Goal: Task Accomplishment & Management: Manage account settings

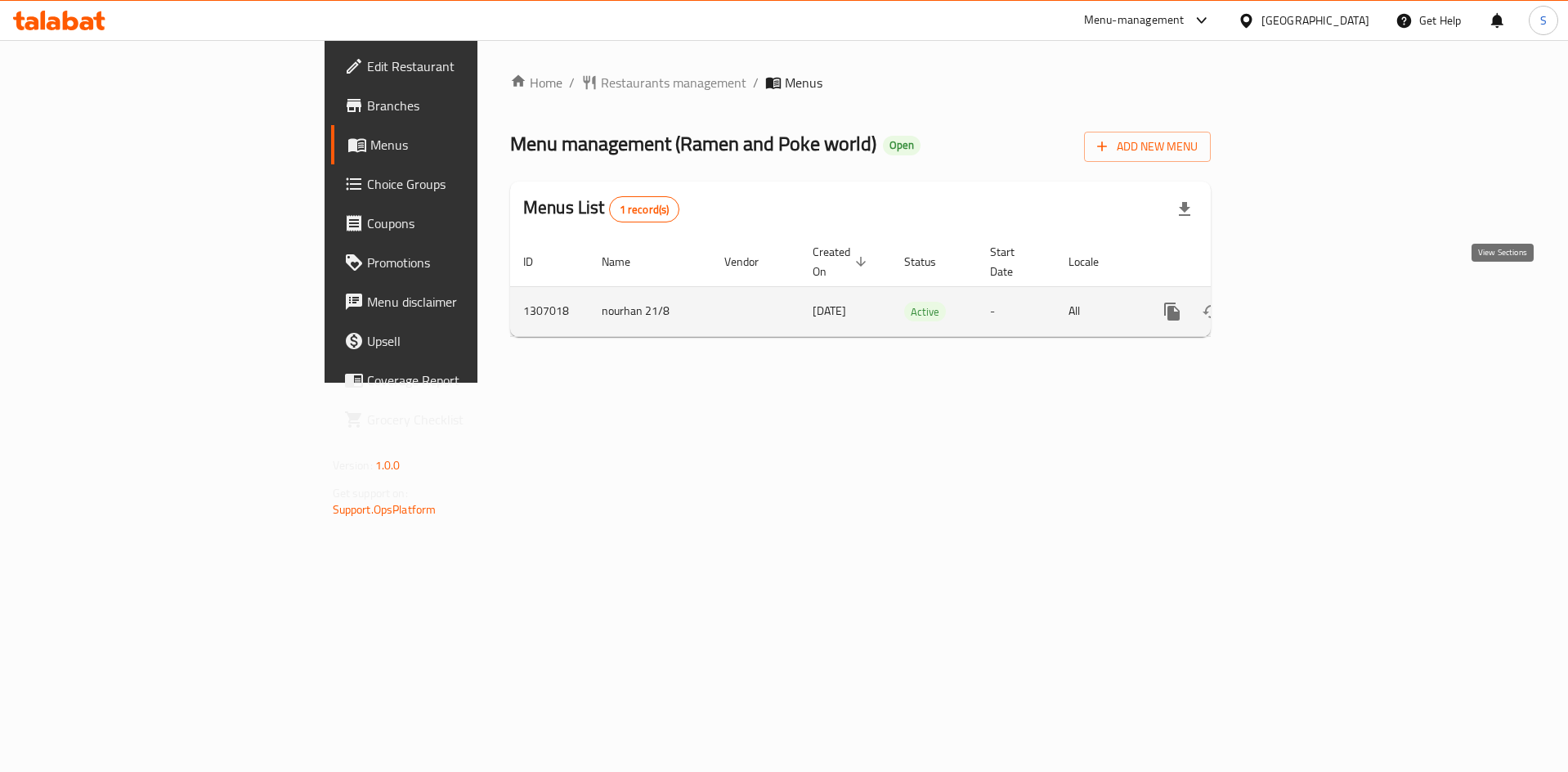
click at [1300, 302] on icon "enhanced table" at bounding box center [1290, 311] width 20 height 20
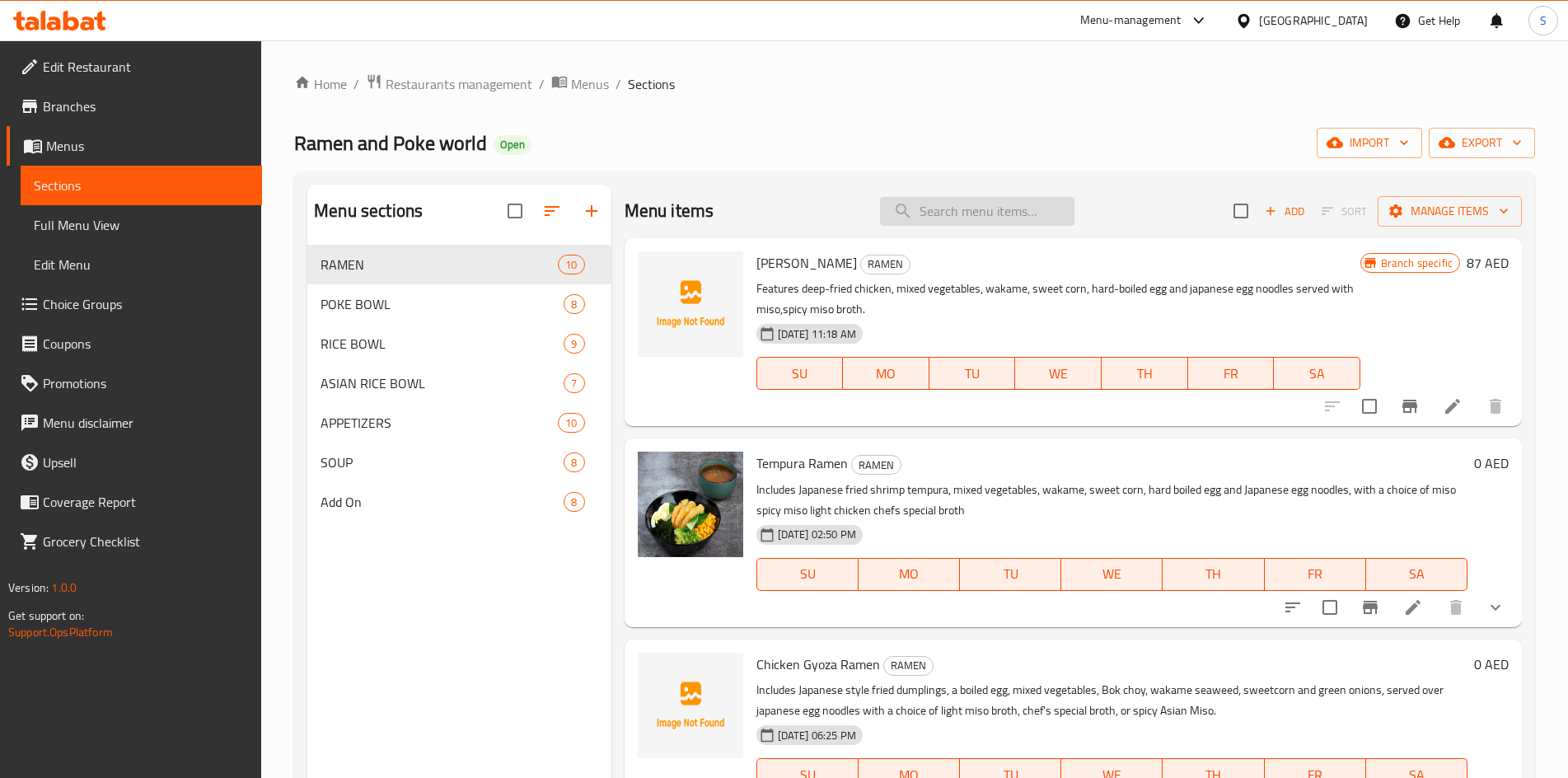
click at [962, 213] on input "search" at bounding box center [977, 211] width 194 height 29
click at [969, 206] on input "search" at bounding box center [977, 211] width 194 height 29
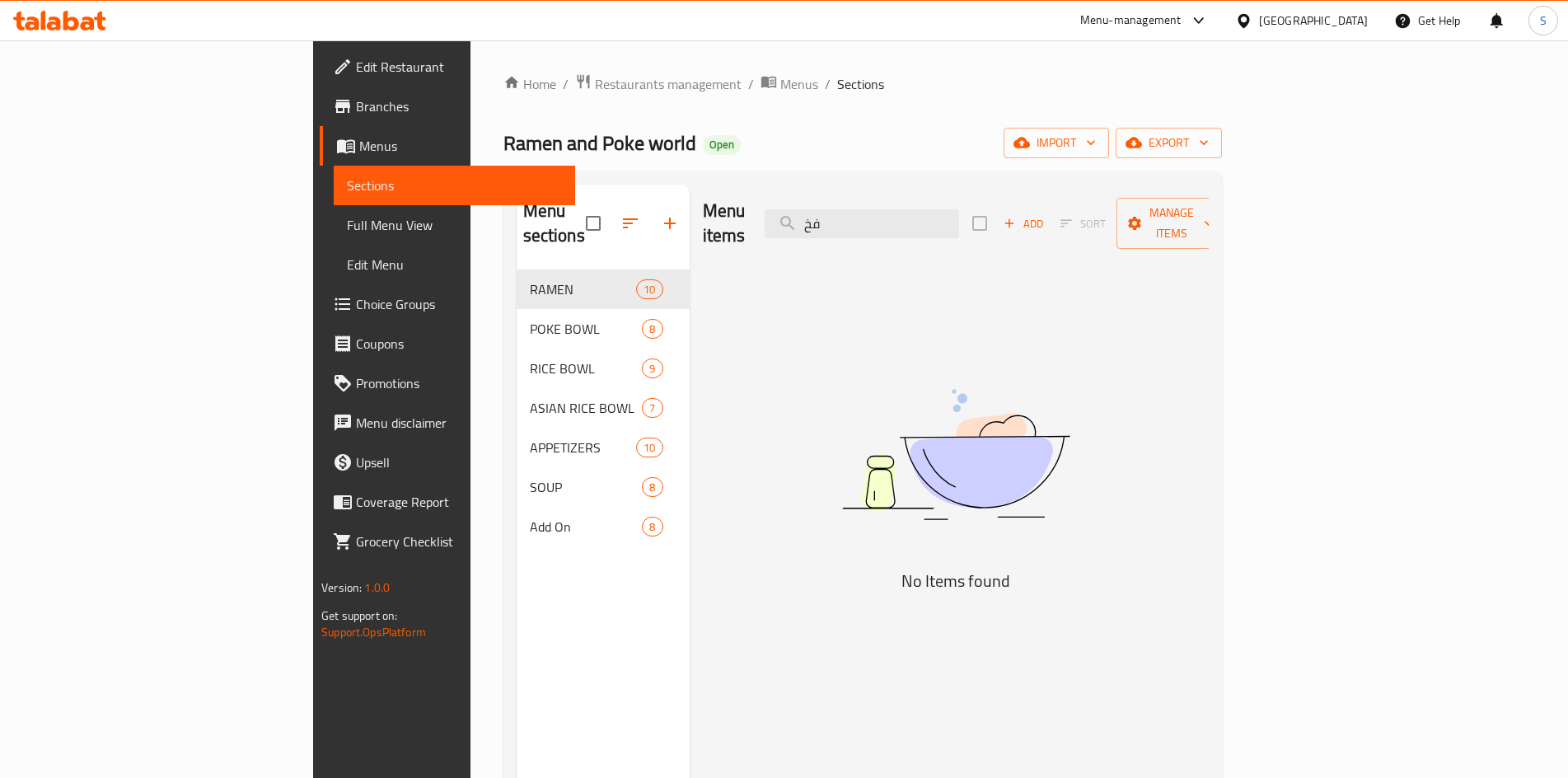
type input "ف"
click at [959, 212] on input "فخtori" at bounding box center [861, 224] width 194 height 29
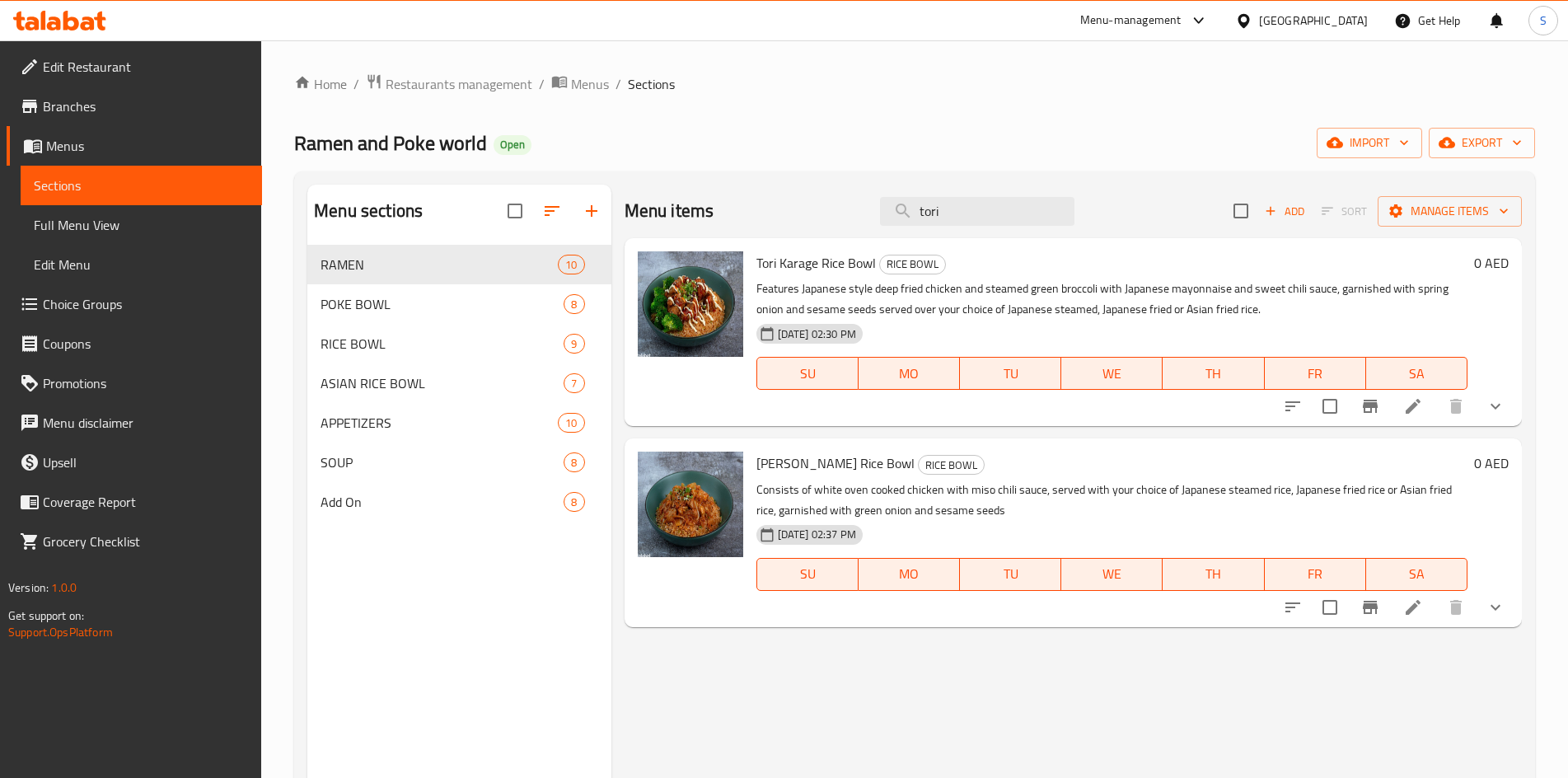
type input "tori"
click at [1423, 407] on li at bounding box center [1413, 406] width 46 height 30
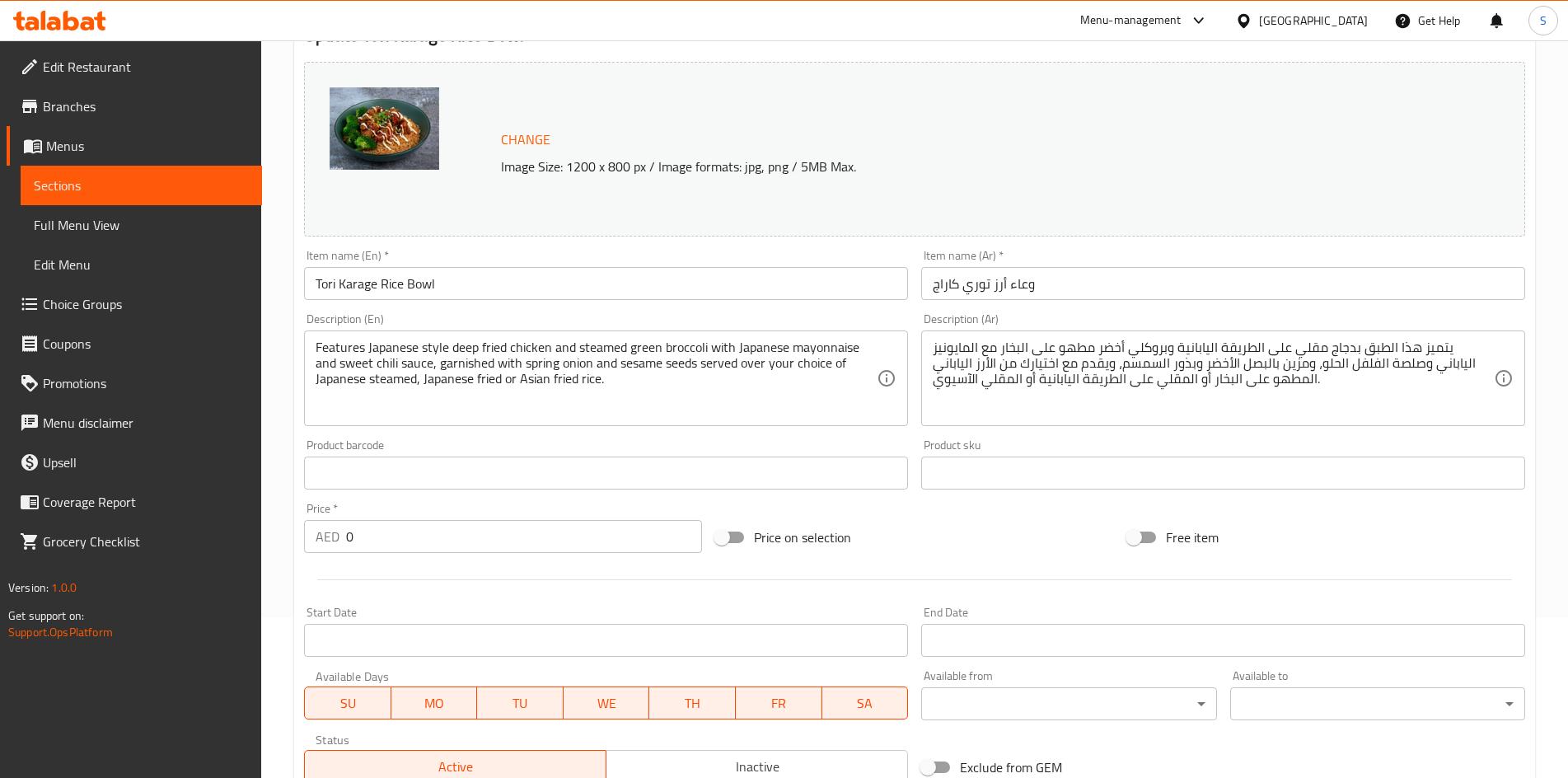
scroll to position [412, 0]
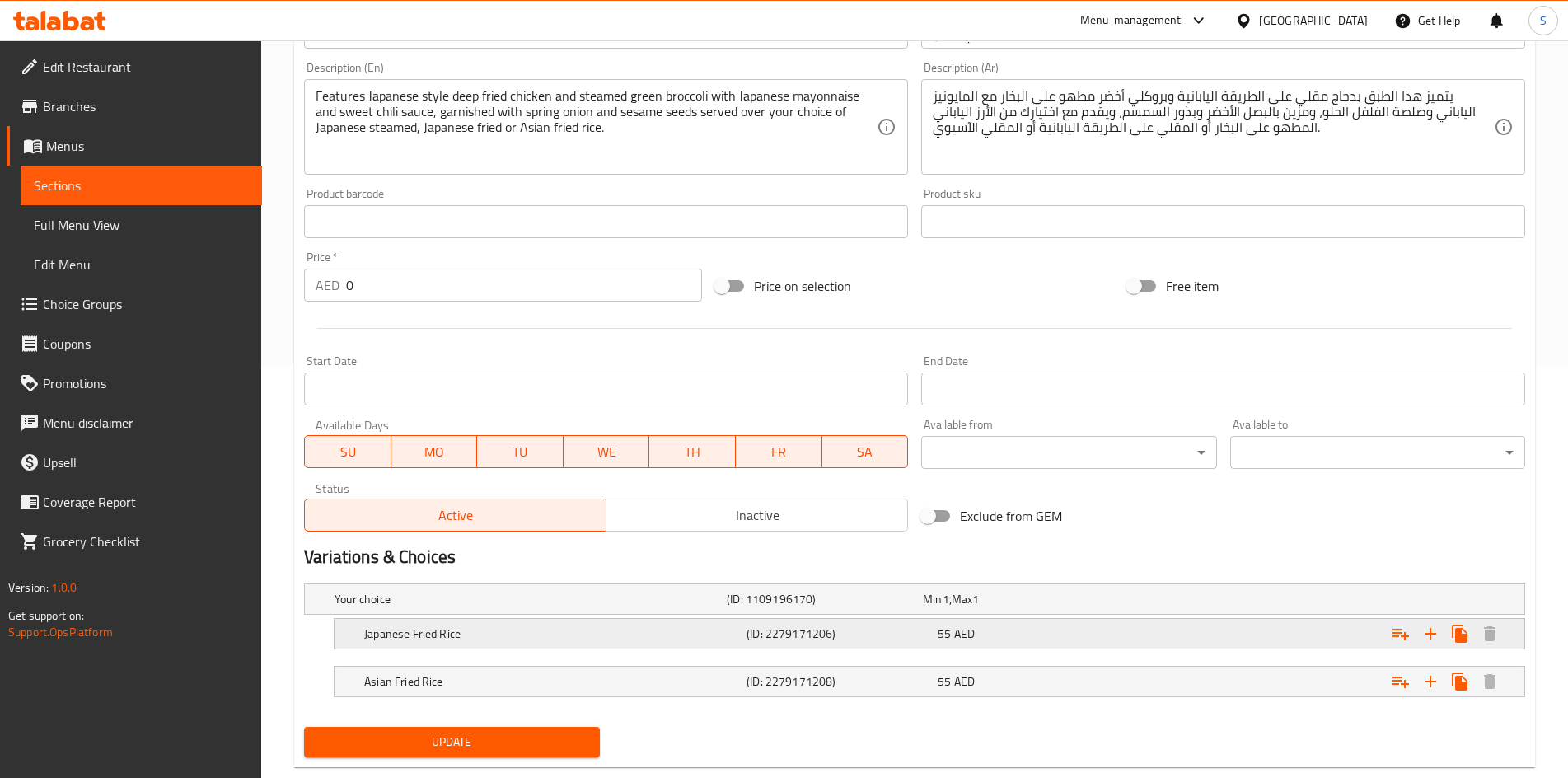
click at [664, 629] on h5 "Japanese Fried Rice" at bounding box center [552, 634] width 376 height 16
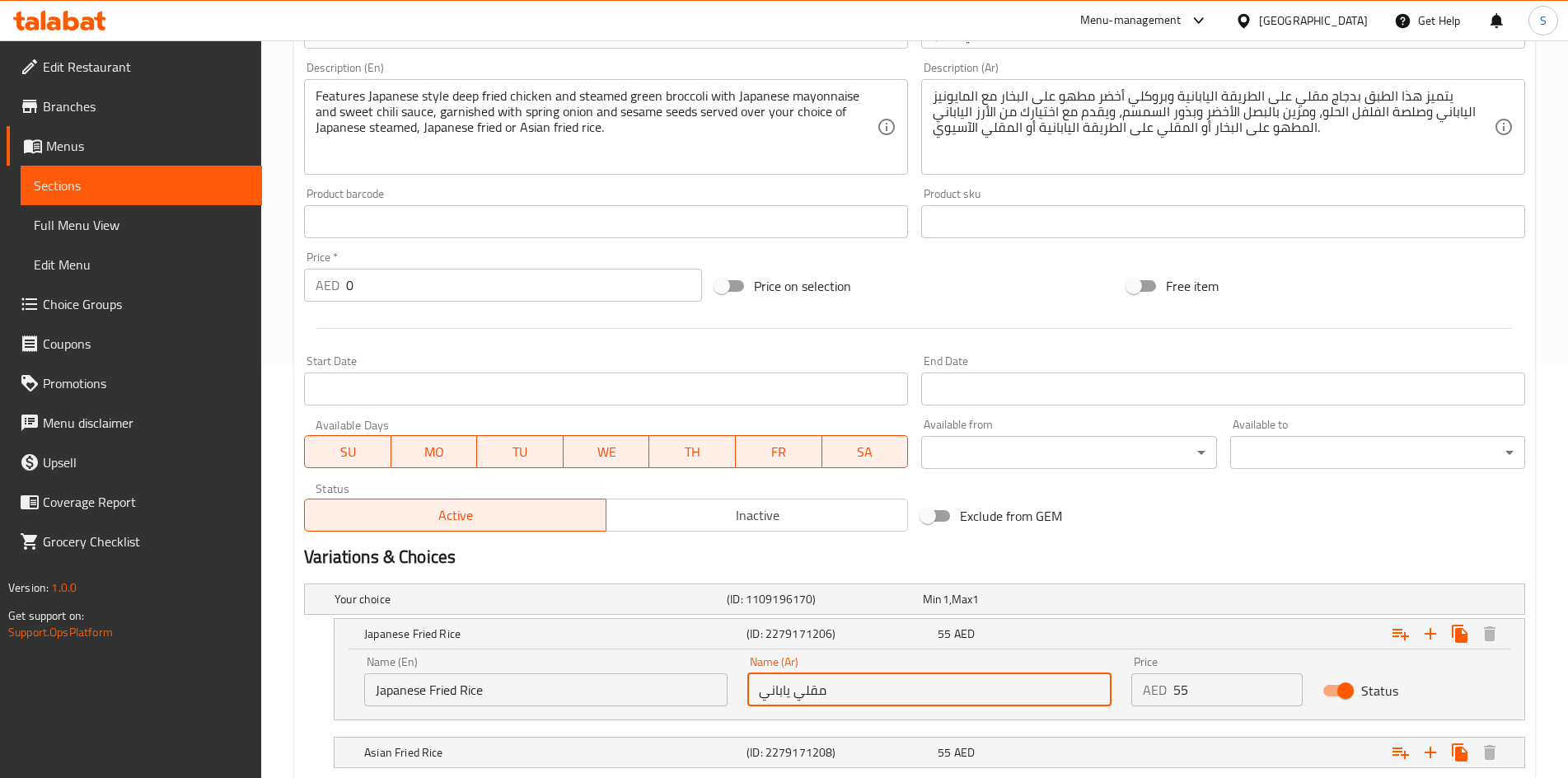
click at [866, 692] on input "مقلي ياباني" at bounding box center [929, 689] width 364 height 33
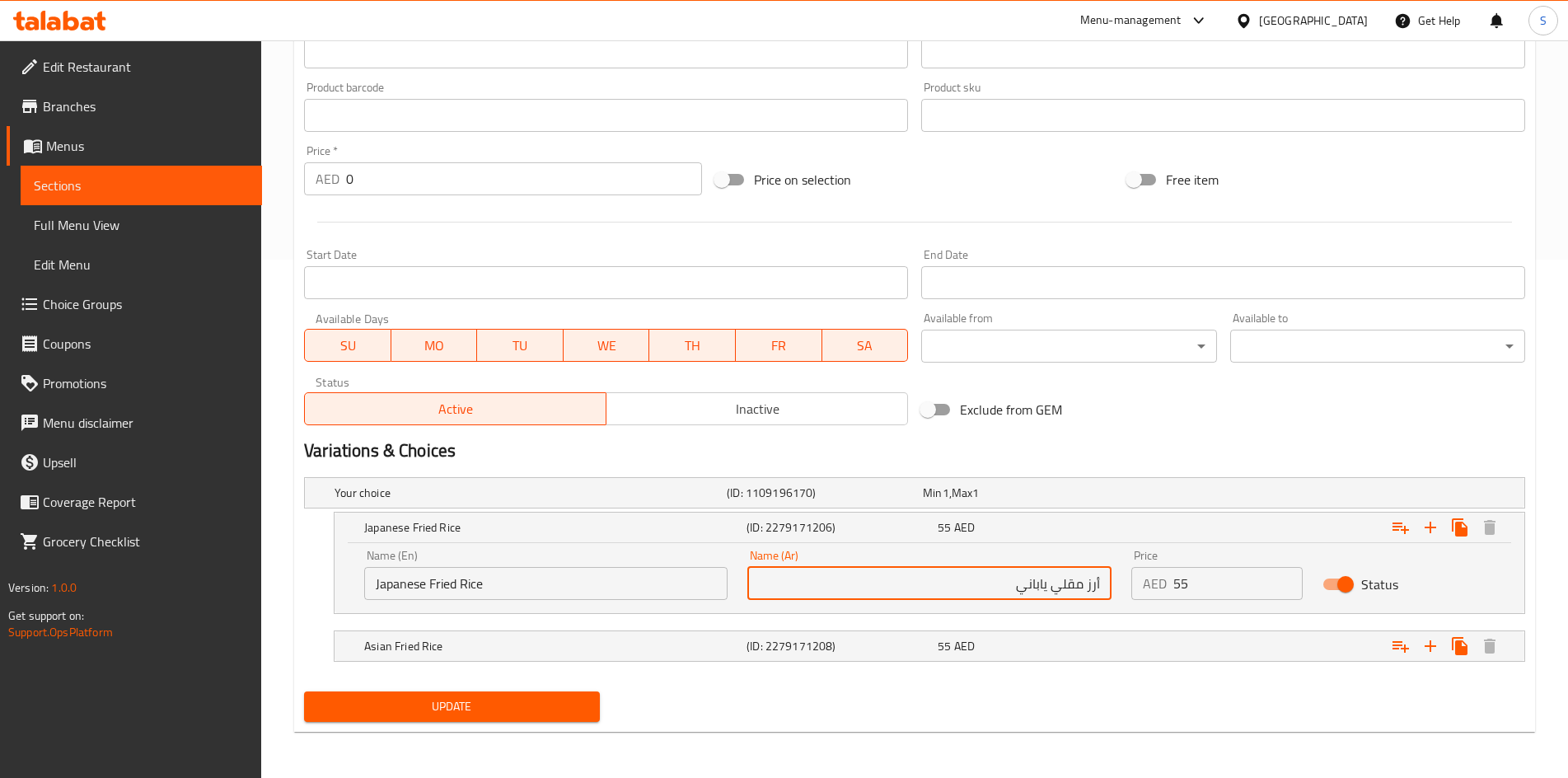
type input "أرز مقلي ياباني"
click at [386, 705] on span "Update" at bounding box center [452, 707] width 269 height 21
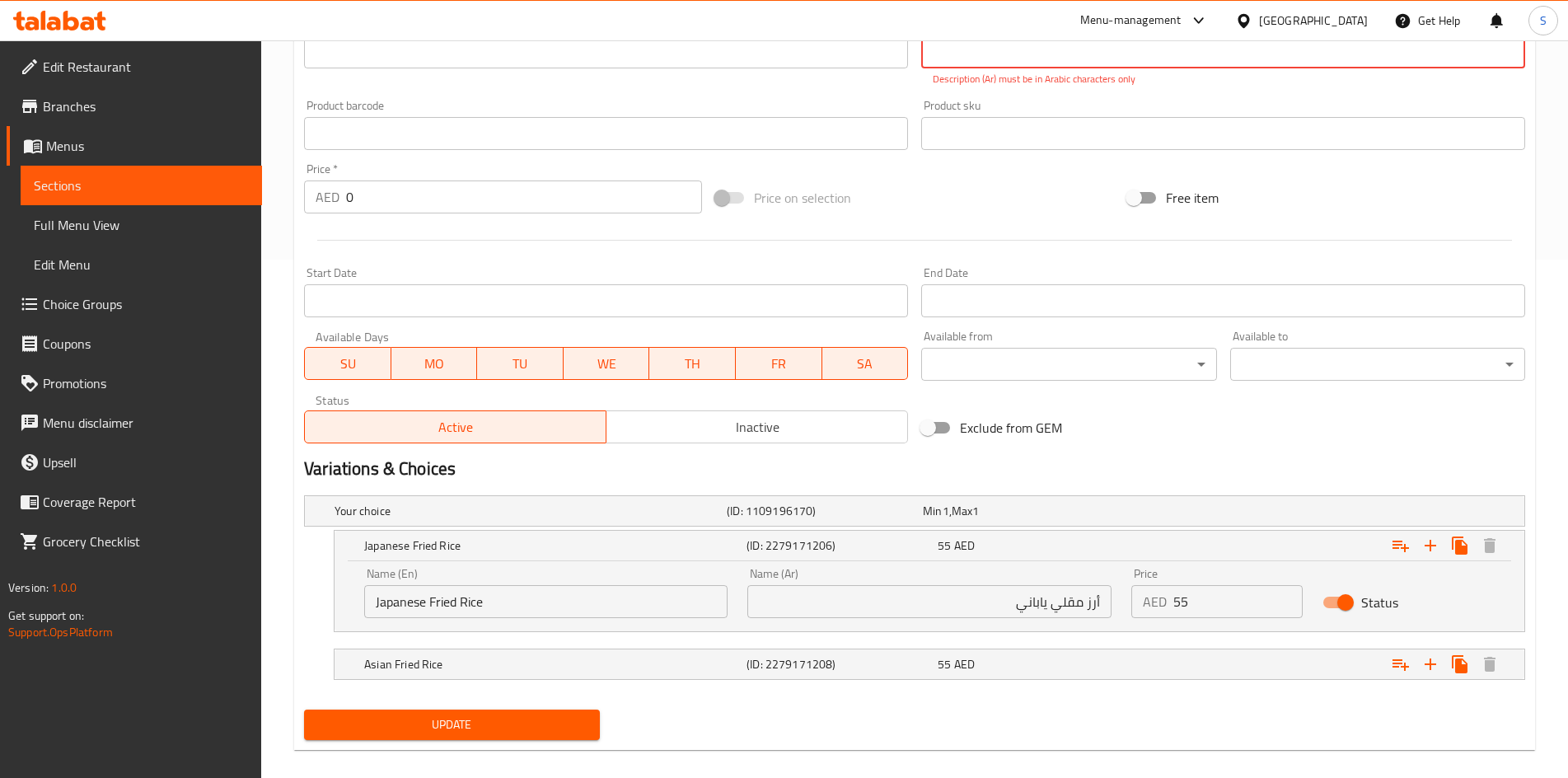
scroll to position [500, 0]
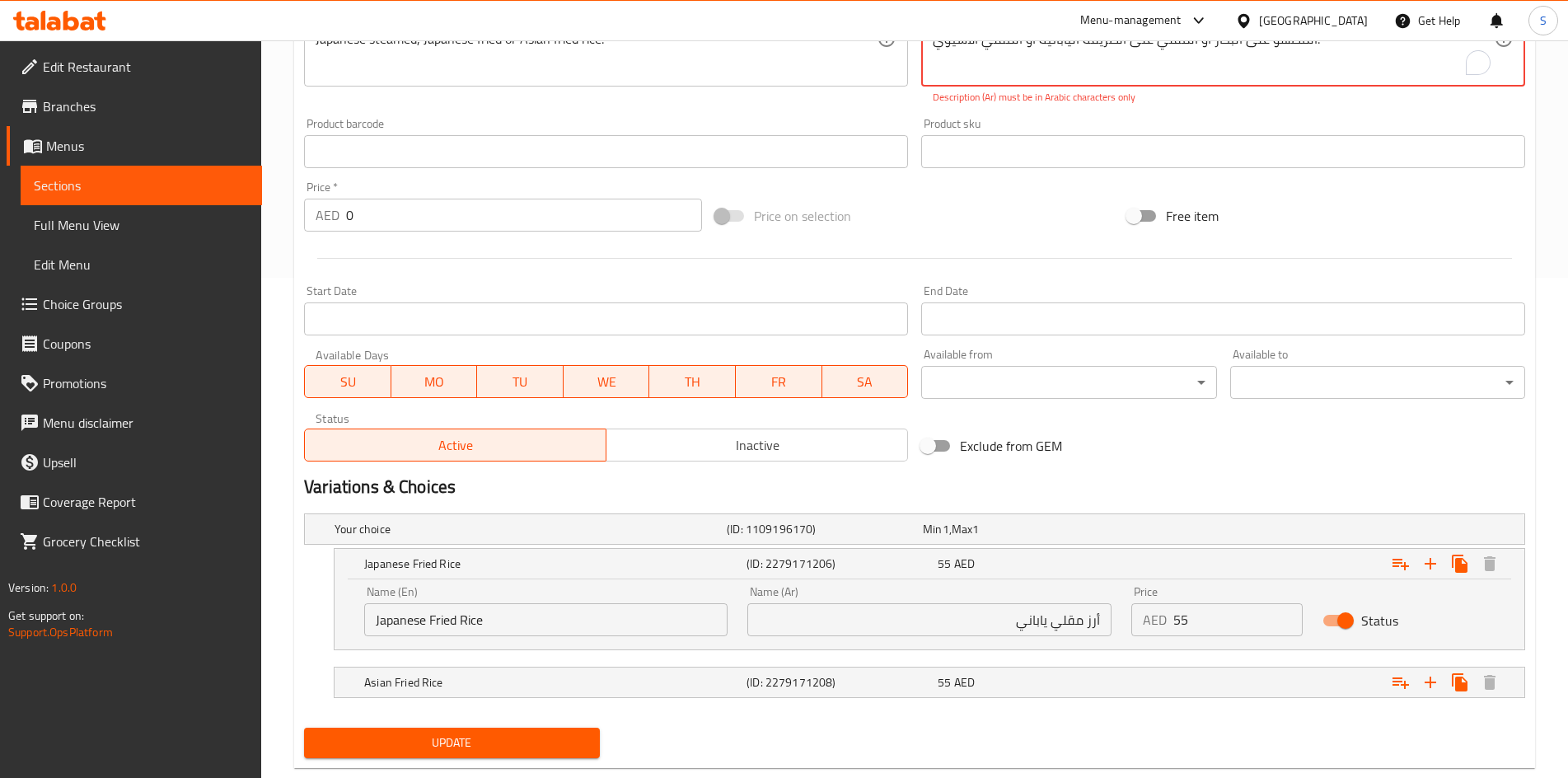
click at [432, 739] on span "Update" at bounding box center [452, 743] width 269 height 21
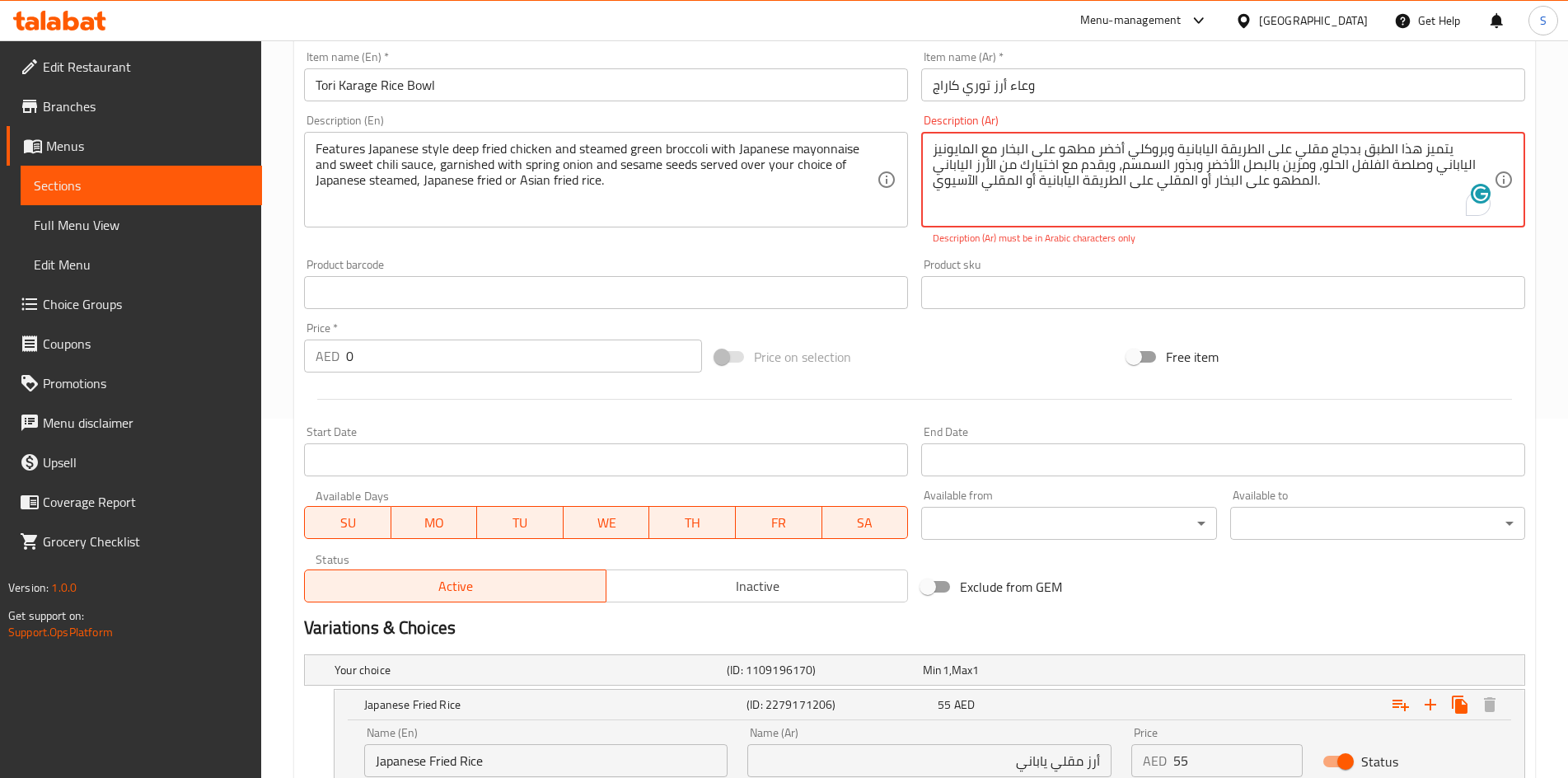
scroll to position [335, 0]
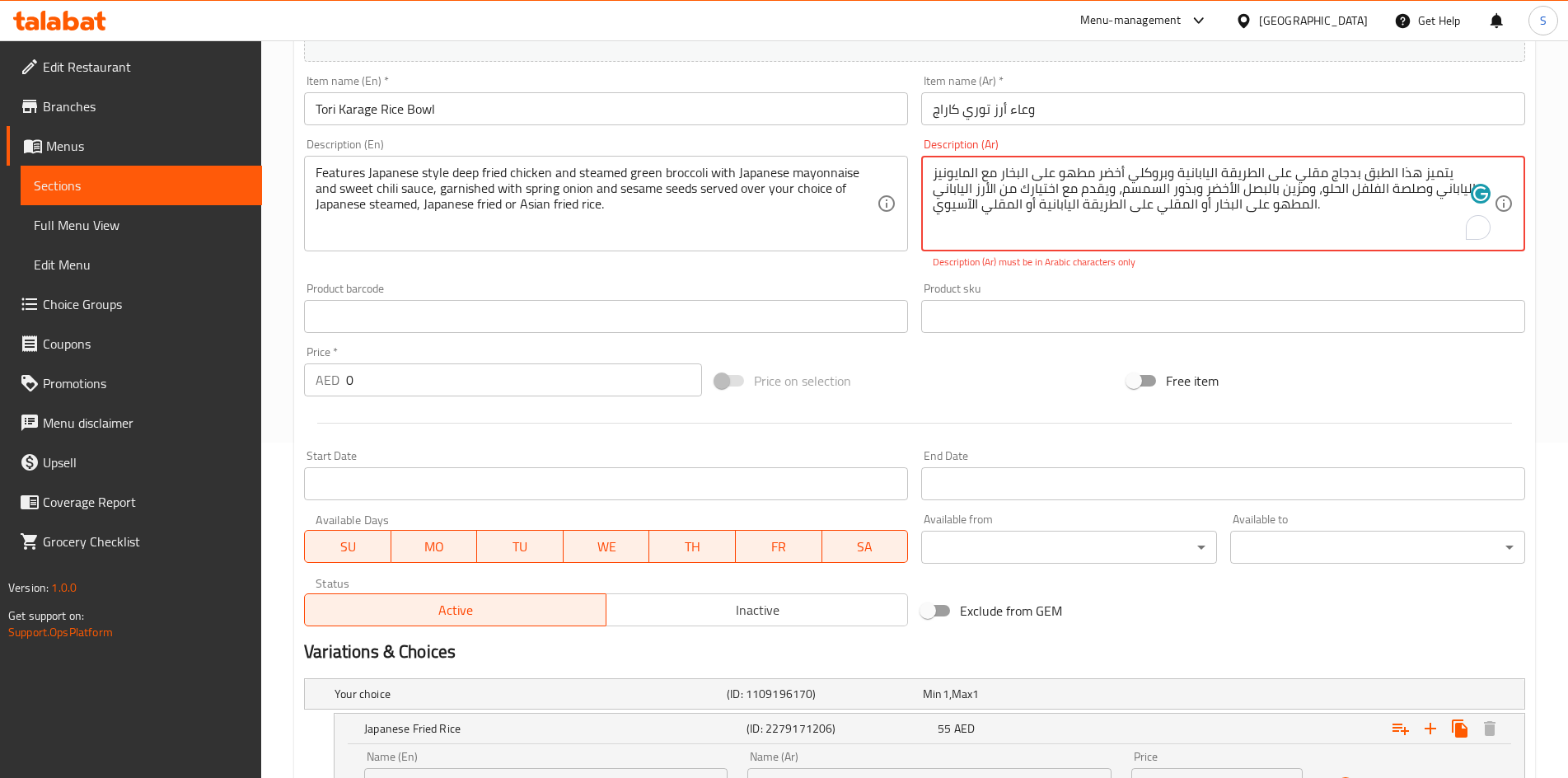
click at [941, 207] on textarea "يتميز هذا الطبق بدجاج مقلي على الطريقة اليابانية وبروكلي أخضر مطهو على البخار م…" at bounding box center [1213, 204] width 561 height 78
click at [951, 192] on textarea "يتميز هذا الطبق بدجاج مقلي على الطريقة اليابانية وبروكلي أخضر مطهو على البخار م…" at bounding box center [1213, 204] width 561 height 78
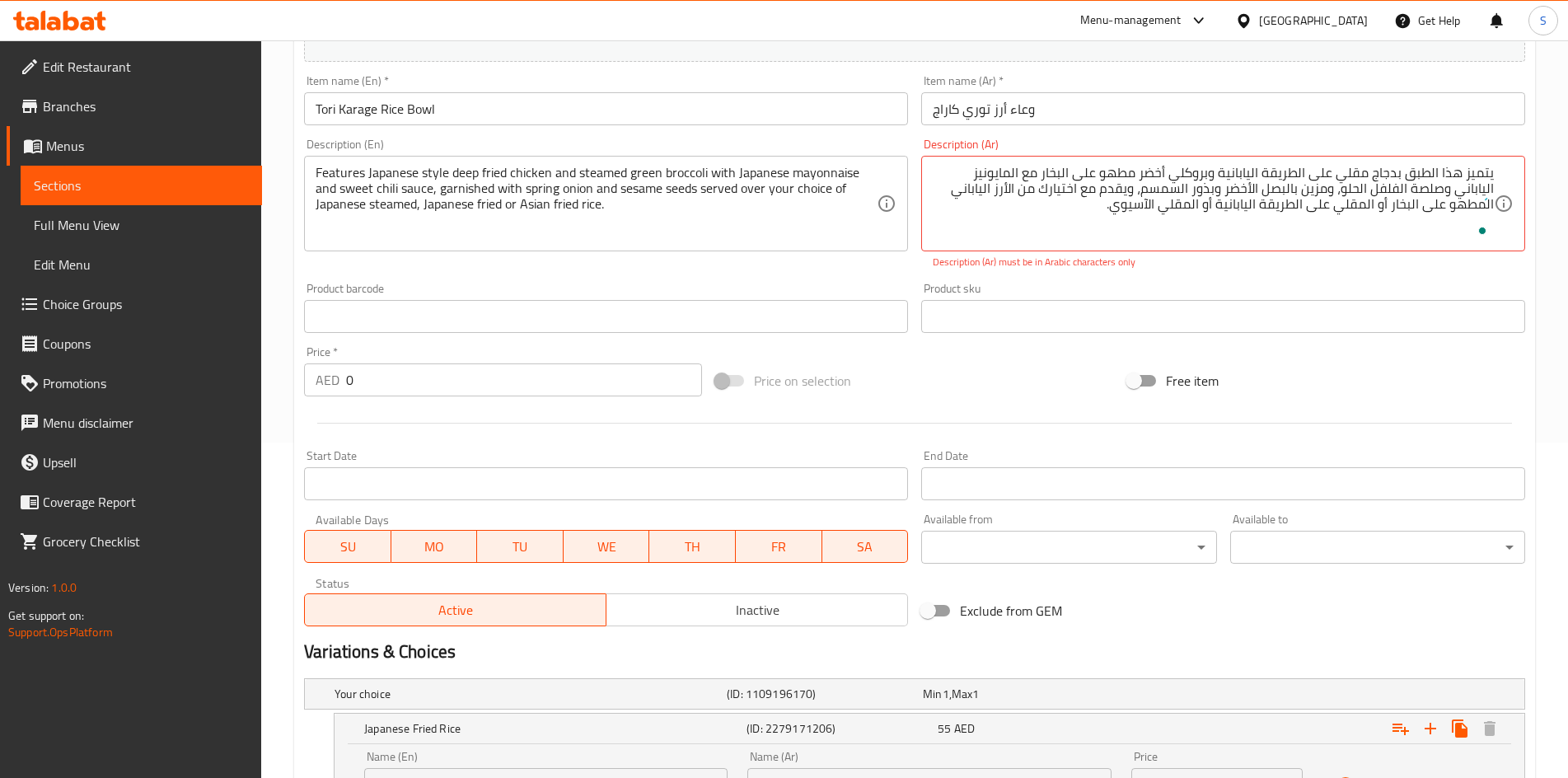
click at [1237, 290] on div "Product sku Product sku" at bounding box center [1223, 307] width 604 height 51
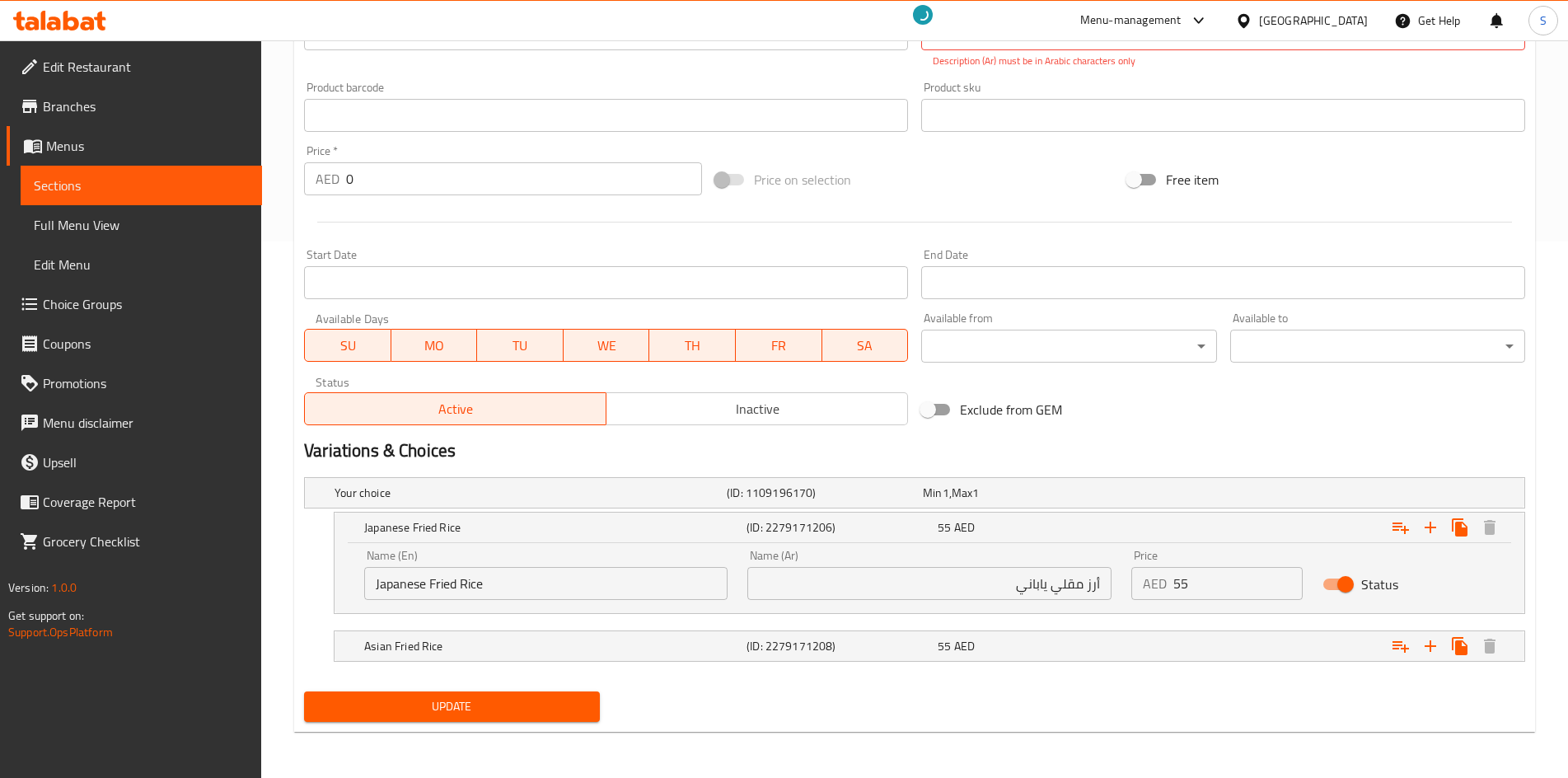
click at [507, 700] on span "Update" at bounding box center [452, 707] width 269 height 21
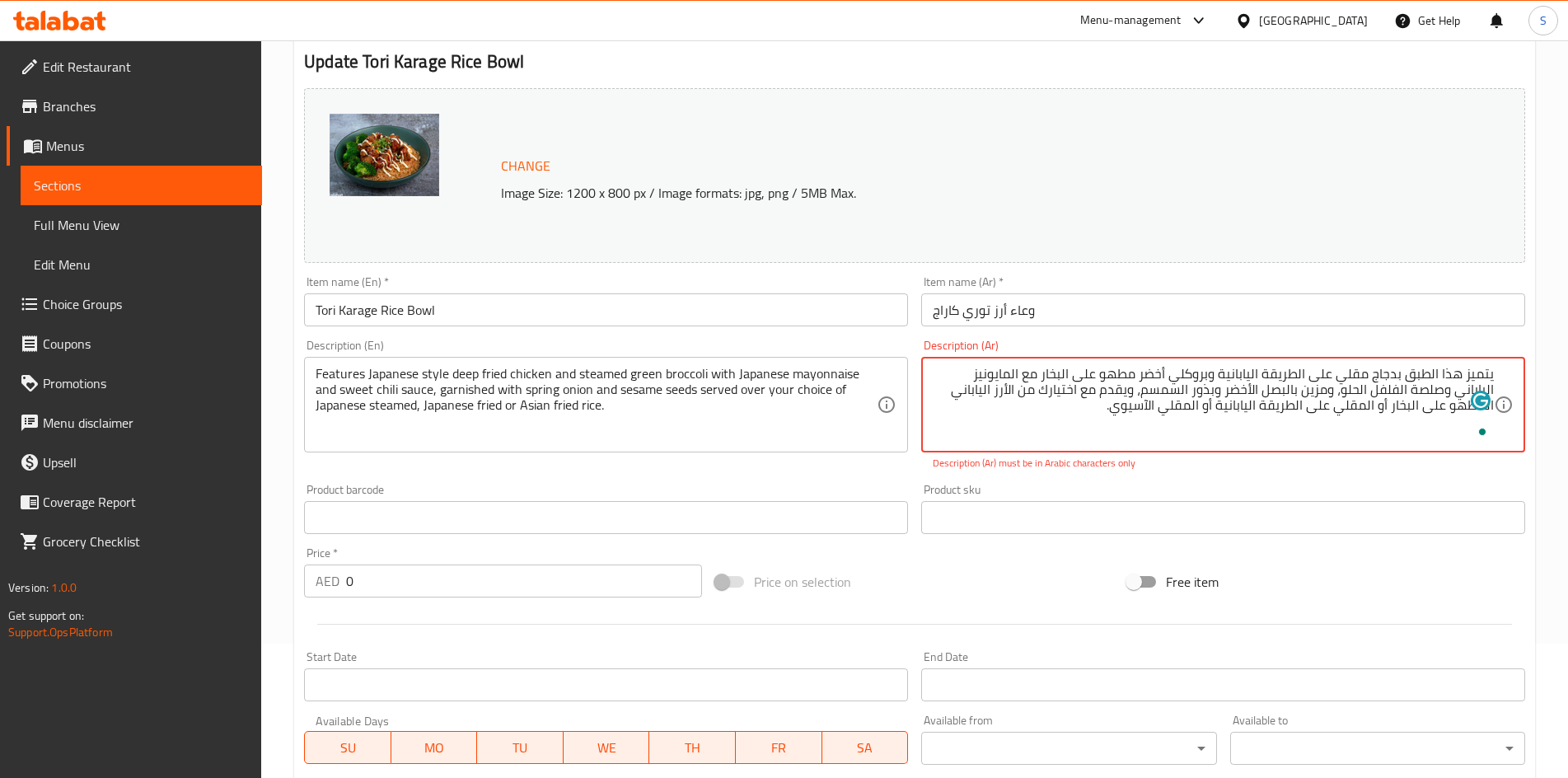
drag, startPoint x: 954, startPoint y: 391, endPoint x: 1147, endPoint y: 411, distance: 194.0
click at [1113, 411] on textarea "يتميز هذا الطبق بدجاج مقلي على الطريقة اليابانية وبروكلي أخضر مطهو على البخار م…" at bounding box center [1213, 405] width 561 height 78
click at [1253, 425] on textarea "يتميز هذا الطبق بدجاج مقلي على الطريقة اليابانية وبروكلي أخضر مطهو على البخار م…" at bounding box center [1213, 405] width 561 height 78
drag, startPoint x: 1155, startPoint y: 408, endPoint x: 1490, endPoint y: 433, distance: 335.9
click at [1490, 433] on div "يتميز هذا الطبق بدجاج مقلي على الطريقة اليابانية وبروكلي أخضر مطهو على البخار م…" at bounding box center [1223, 405] width 604 height 96
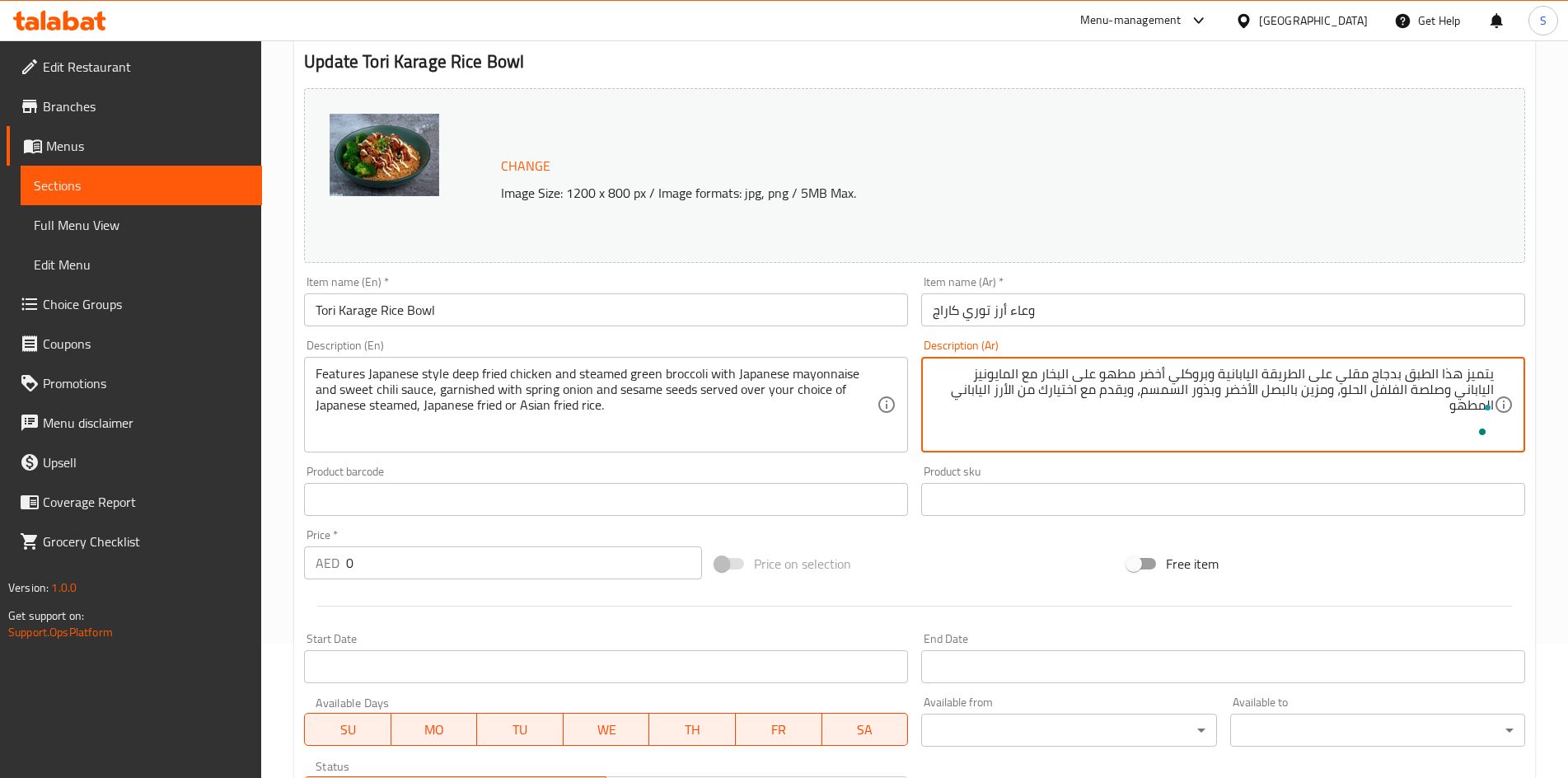
paste textarea "على البخار أو المقلي على الطريقة اليابانية أو المقلي الآسيوي."
type textarea "يتميز هذا الطبق بدجاج مقلي على الطريقة اليابانية وبروكلي أخضر مطهو على البخار م…"
click at [998, 552] on div "Price on selection" at bounding box center [914, 564] width 411 height 44
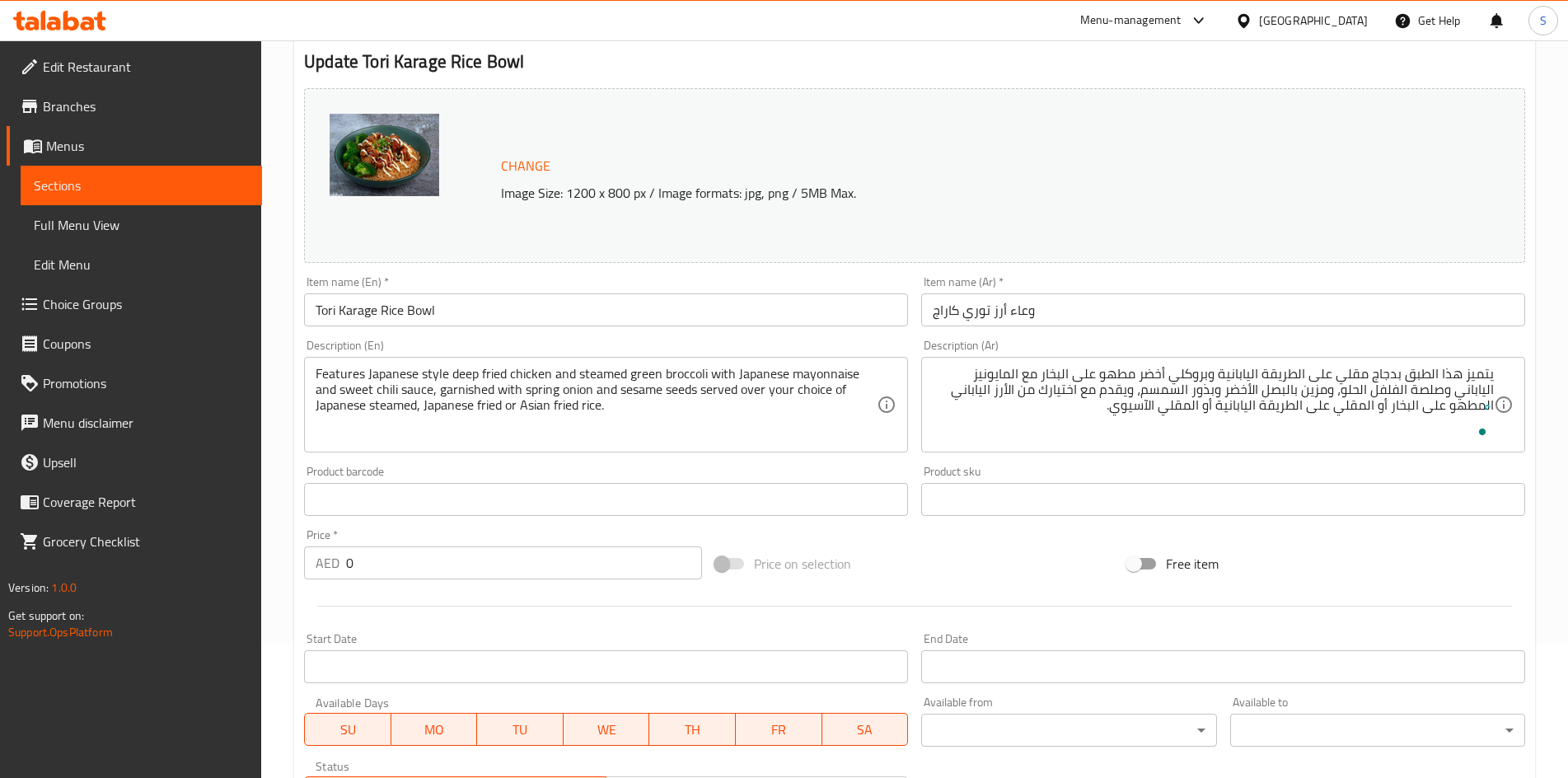
scroll to position [464, 0]
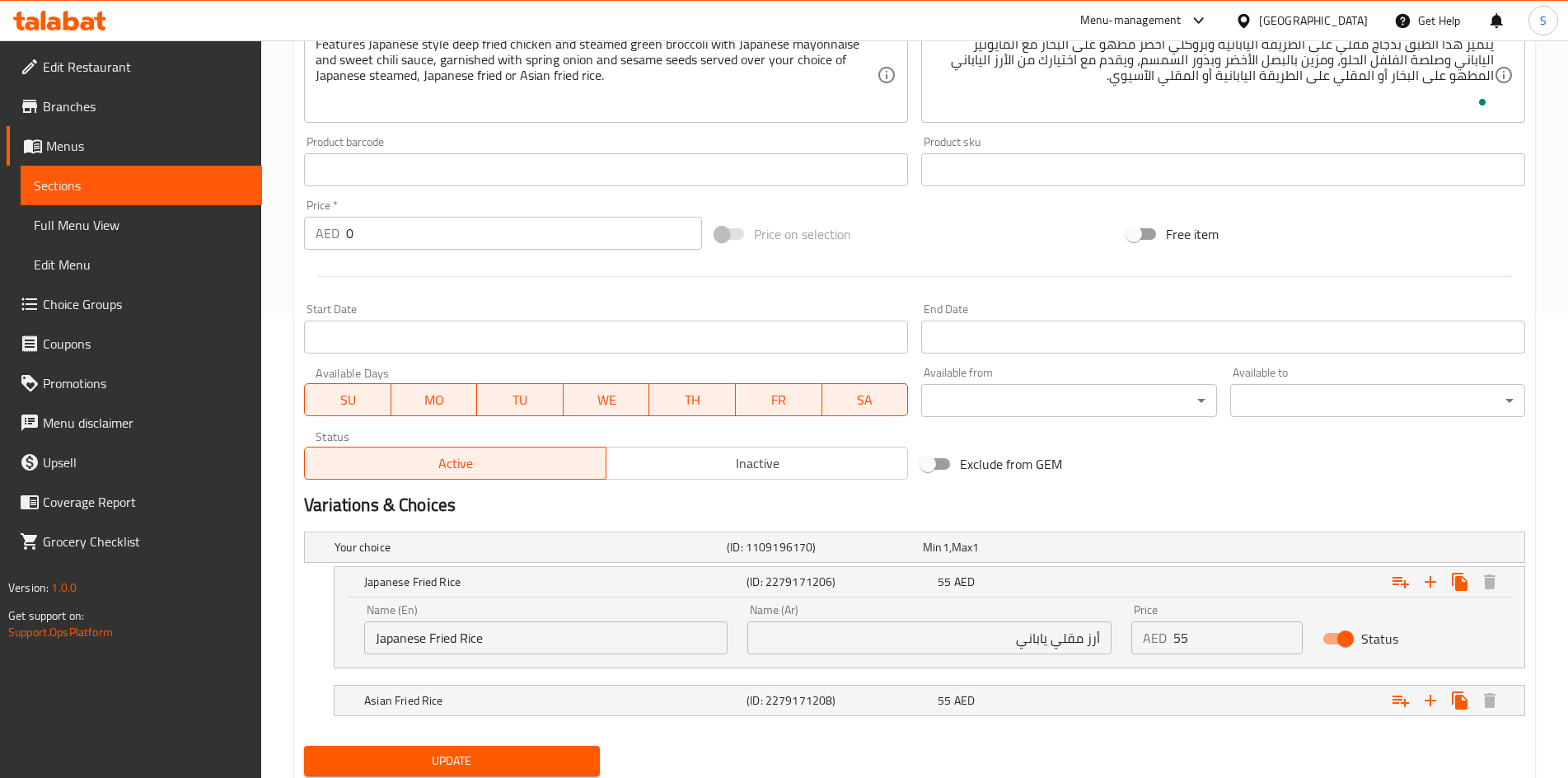
click at [476, 755] on span "Update" at bounding box center [452, 761] width 269 height 21
